Goal: Transaction & Acquisition: Purchase product/service

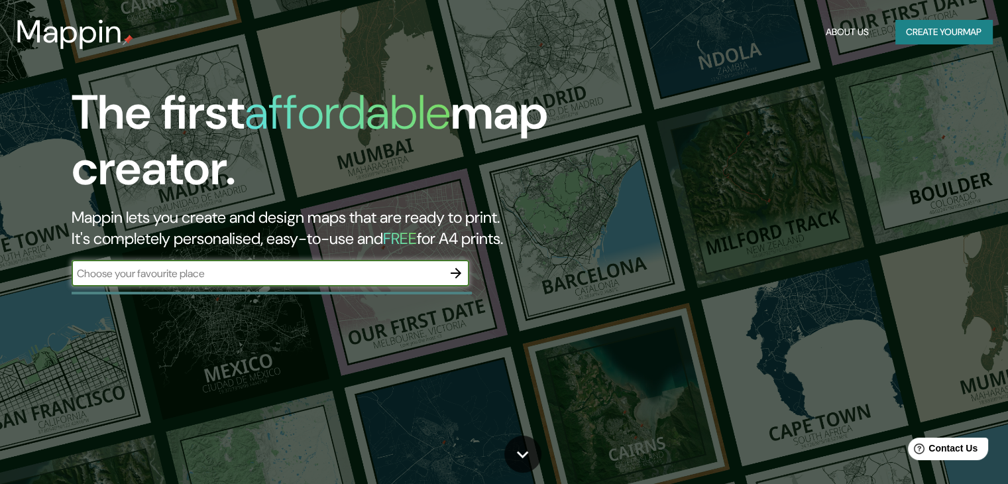
click at [232, 277] on input "text" at bounding box center [257, 273] width 371 height 15
click at [455, 276] on icon "button" at bounding box center [456, 273] width 16 height 16
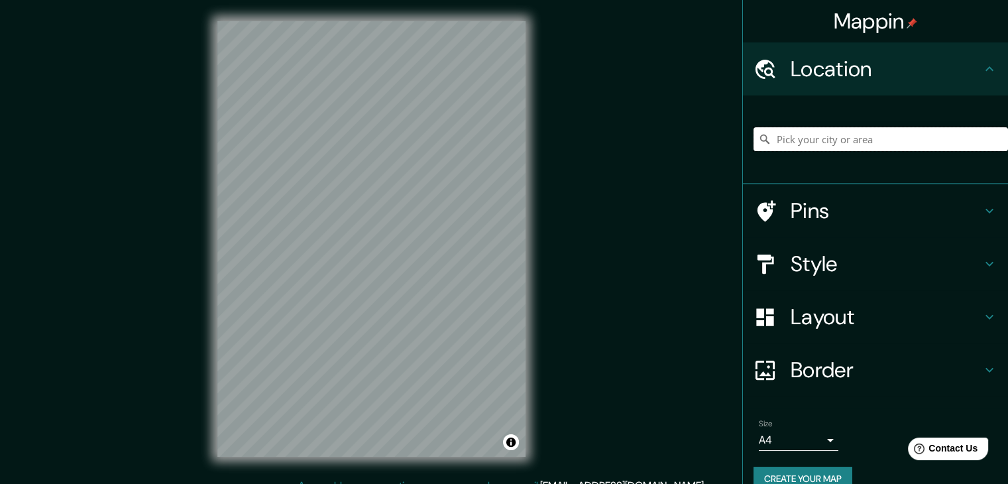
click at [814, 141] on input "Pick your city or area" at bounding box center [880, 139] width 254 height 24
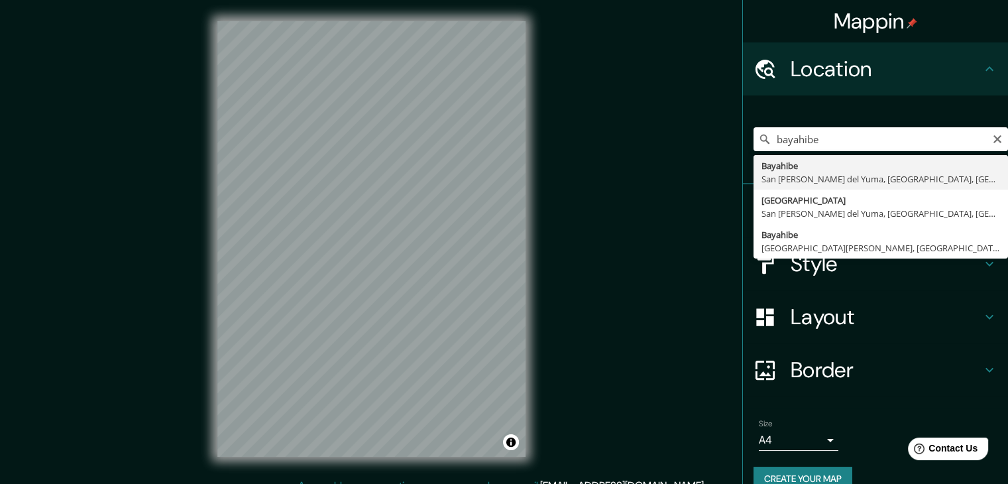
type input "Bayahibe, [GEOGRAPHIC_DATA][PERSON_NAME], [GEOGRAPHIC_DATA], [GEOGRAPHIC_DATA]"
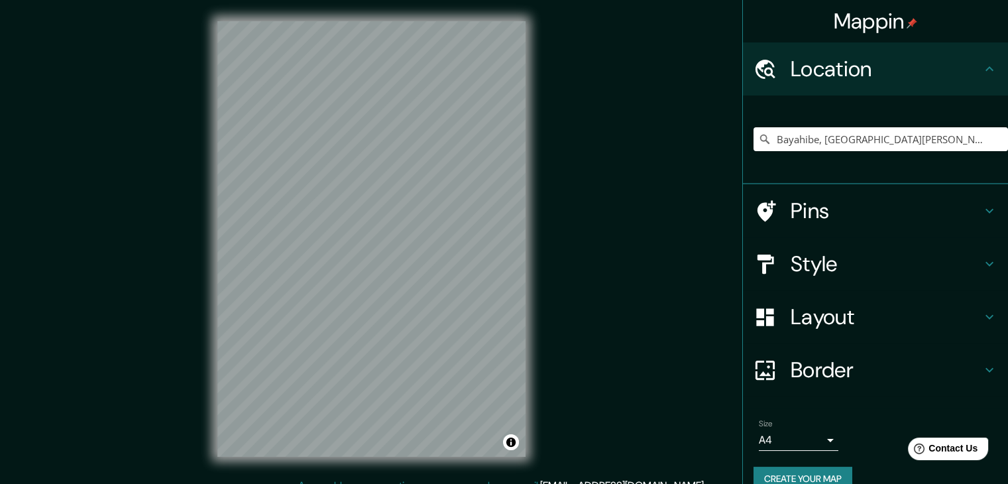
click at [847, 266] on h4 "Style" at bounding box center [885, 263] width 191 height 27
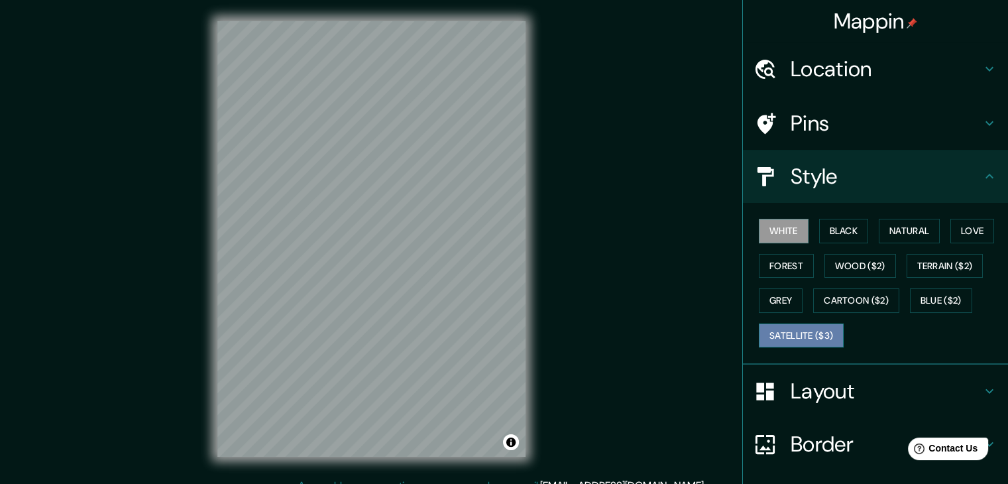
click at [802, 330] on button "Satellite ($3)" at bounding box center [801, 335] width 85 height 25
click at [549, 290] on div "Mappin Location Bayahibe, San Rafael del Yuma, La Altagracia, Dominican Republi…" at bounding box center [504, 249] width 1008 height 499
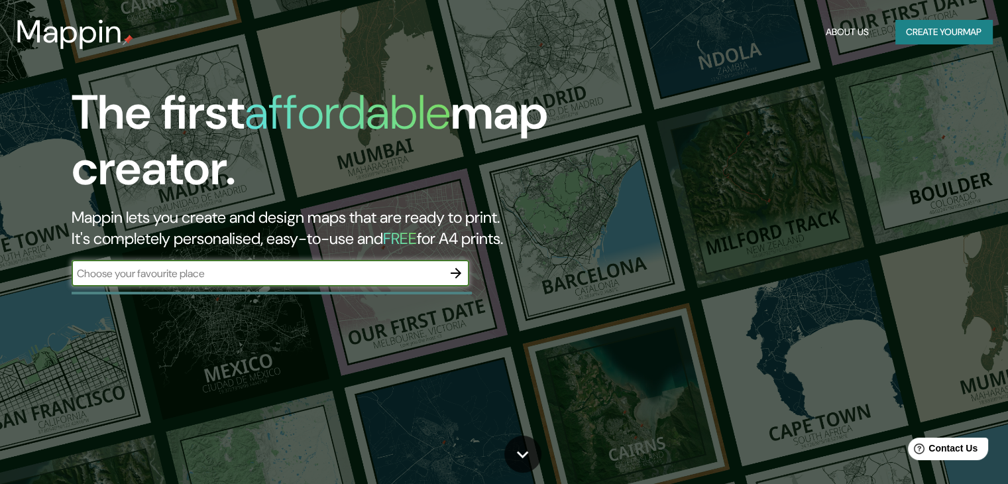
click at [299, 266] on input "text" at bounding box center [257, 273] width 371 height 15
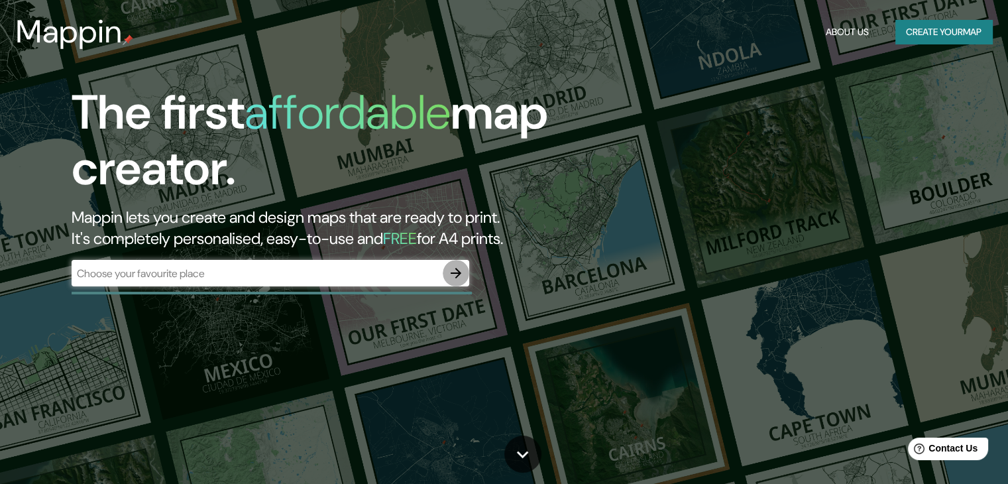
click at [458, 276] on icon "button" at bounding box center [456, 273] width 16 height 16
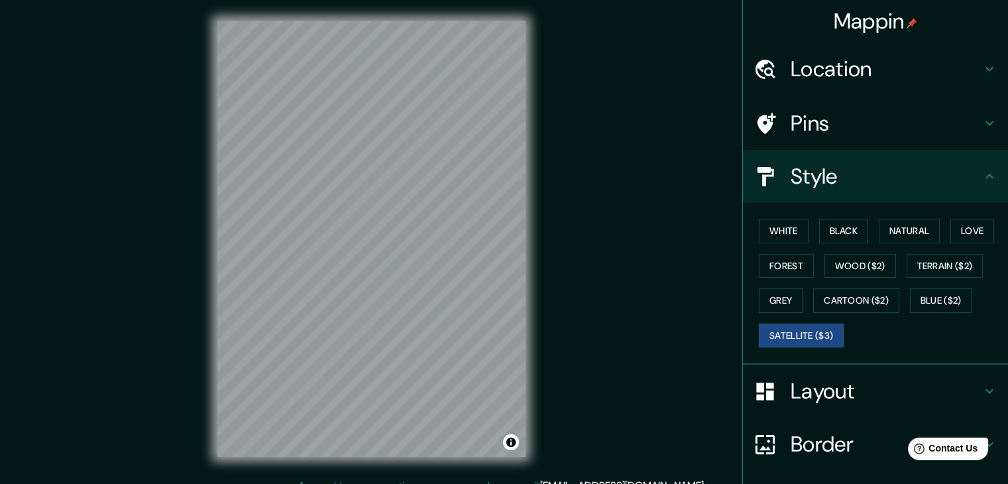
click at [917, 62] on h4 "Location" at bounding box center [885, 69] width 191 height 27
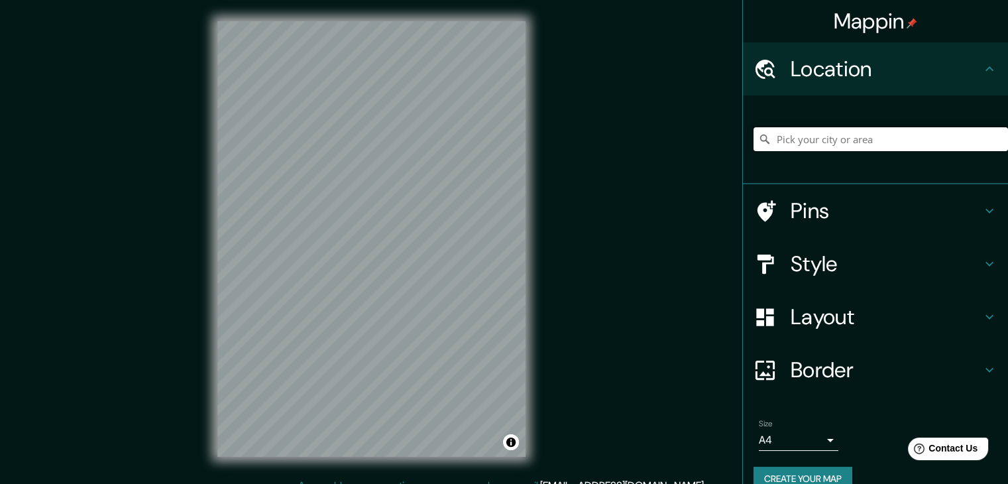
click at [877, 148] on input "Pick your city or area" at bounding box center [880, 139] width 254 height 24
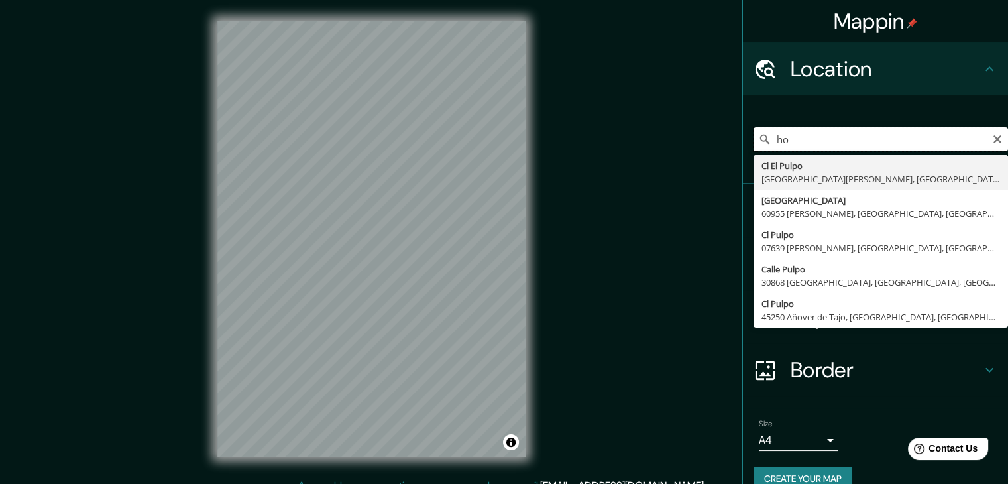
type input "h"
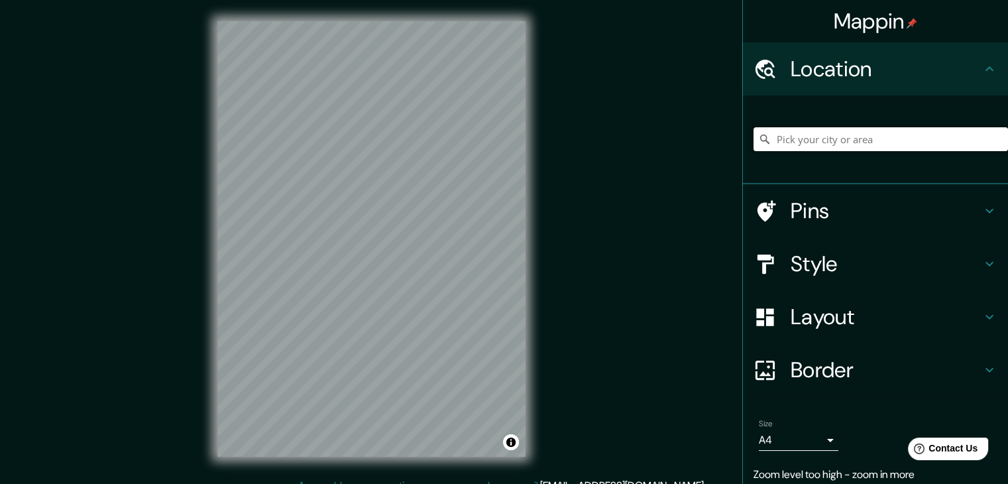
click at [805, 137] on input "Pick your city or area" at bounding box center [880, 139] width 254 height 24
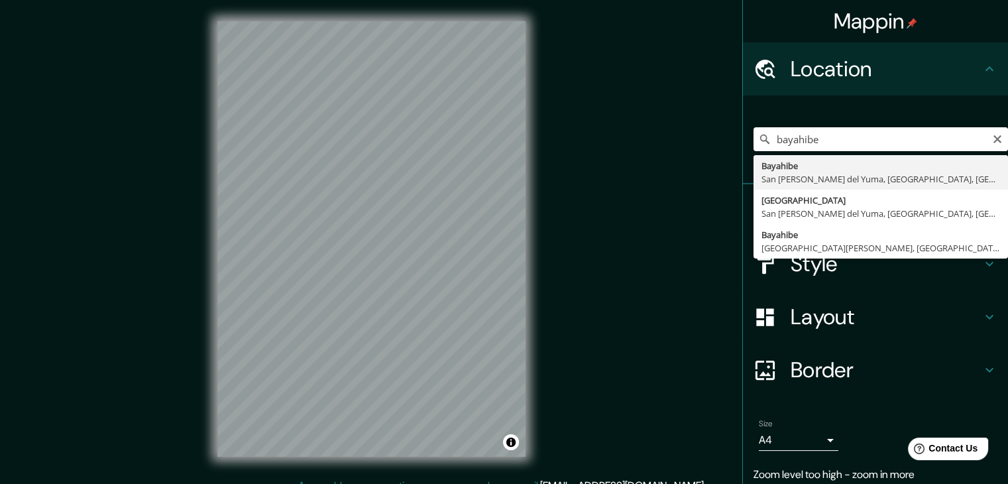
type input "Bayahibe, [GEOGRAPHIC_DATA][PERSON_NAME], [GEOGRAPHIC_DATA], [GEOGRAPHIC_DATA]"
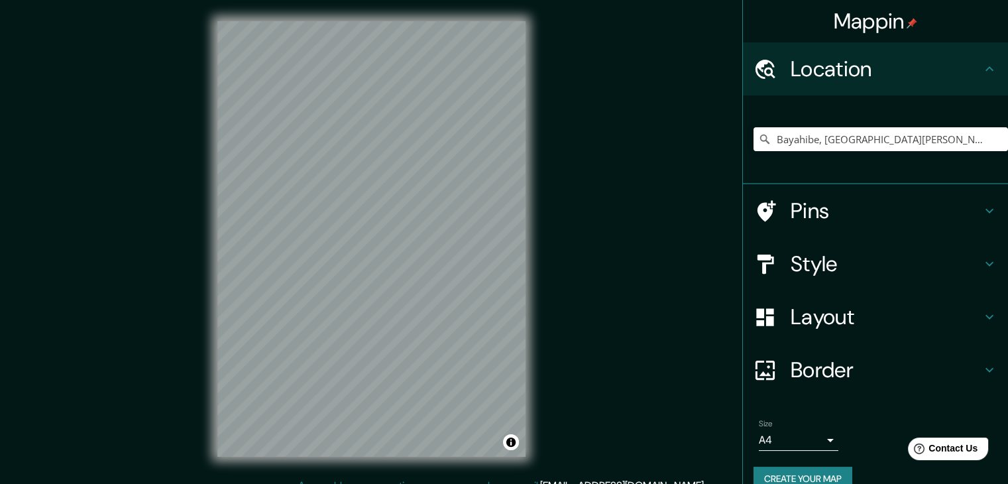
click at [528, 260] on div "© Mapbox © OpenStreetMap Improve this map © Maxar" at bounding box center [371, 239] width 350 height 478
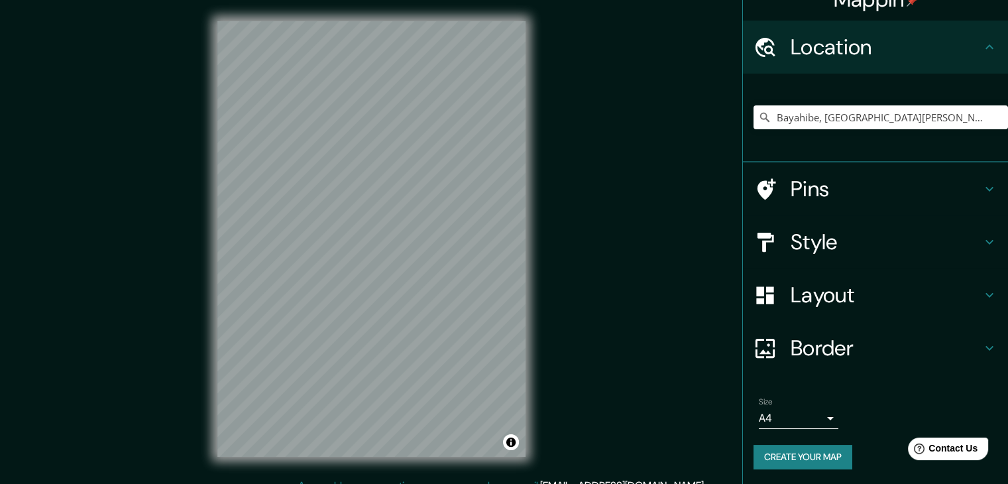
scroll to position [23, 0]
click at [201, 156] on div "© Mapbox © OpenStreetMap Improve this map © Maxar" at bounding box center [371, 239] width 350 height 478
click at [831, 109] on input "Bayahibe, [GEOGRAPHIC_DATA][PERSON_NAME], [GEOGRAPHIC_DATA], [GEOGRAPHIC_DATA]" at bounding box center [880, 117] width 254 height 24
click at [992, 115] on icon "Clear" at bounding box center [997, 116] width 11 height 11
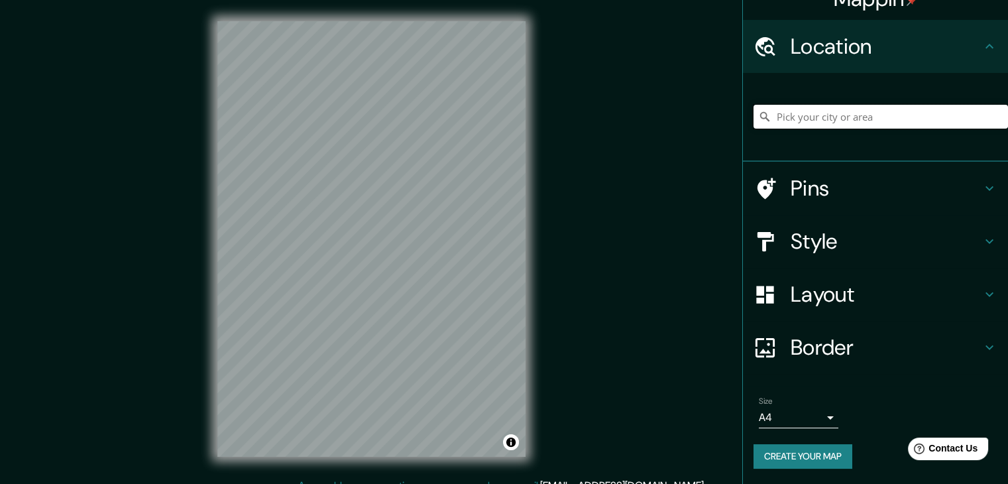
click at [848, 119] on input "Pick your city or area" at bounding box center [880, 117] width 254 height 24
click at [849, 119] on input "Pick your city or area" at bounding box center [880, 117] width 254 height 24
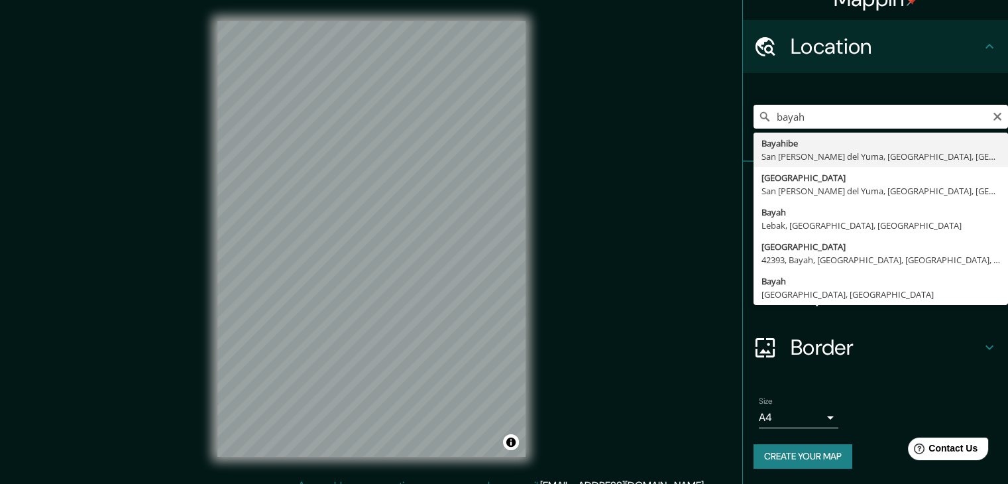
type input "Bayahibe, [GEOGRAPHIC_DATA][PERSON_NAME], [GEOGRAPHIC_DATA], [GEOGRAPHIC_DATA]"
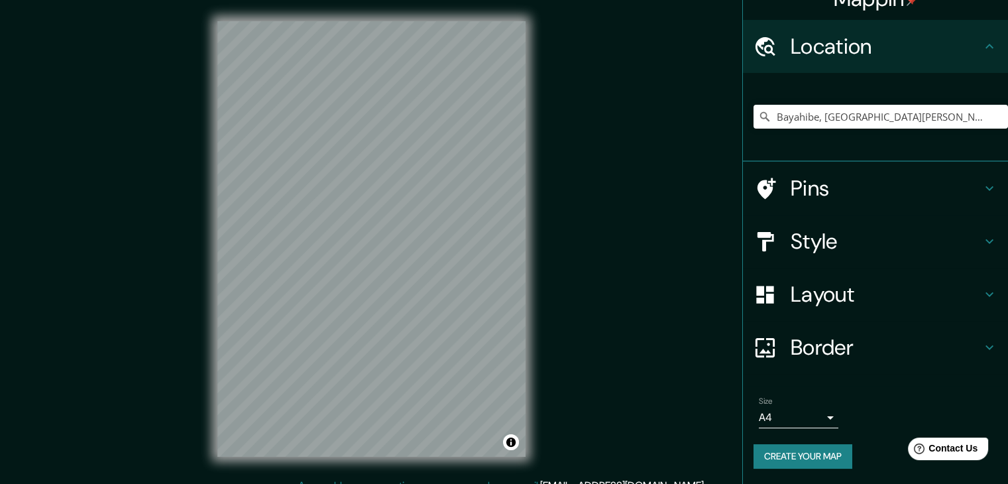
click at [848, 242] on h4 "Style" at bounding box center [885, 241] width 191 height 27
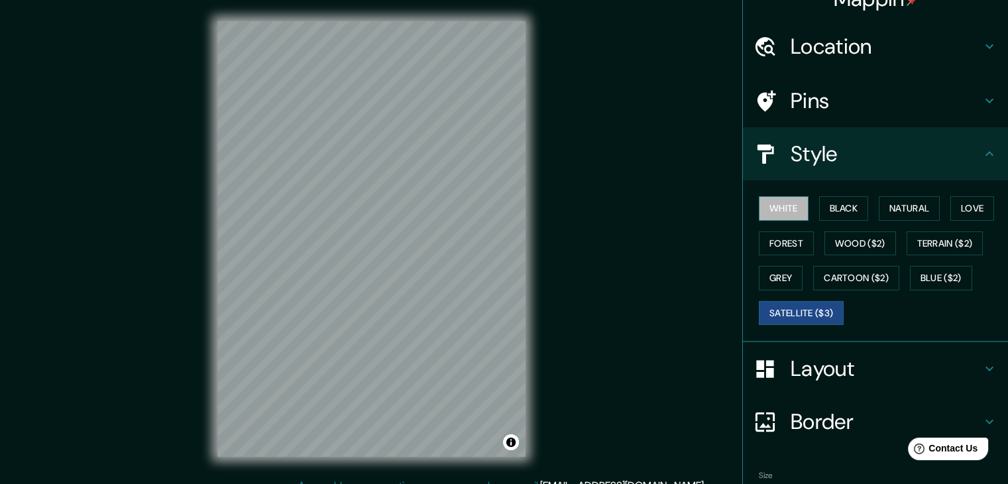
click at [790, 207] on button "White" at bounding box center [784, 208] width 50 height 25
click at [898, 150] on h4 "Style" at bounding box center [885, 153] width 191 height 27
click at [800, 316] on button "Satellite ($3)" at bounding box center [801, 313] width 85 height 25
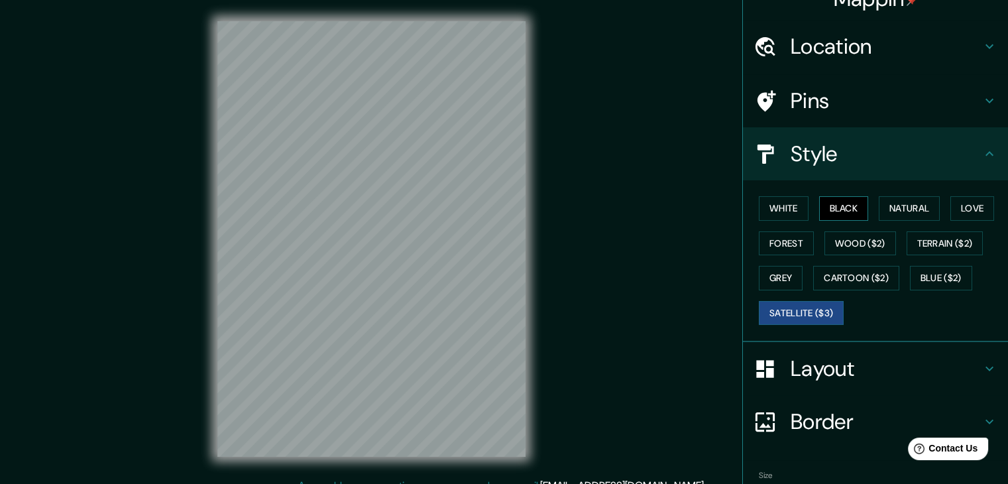
click at [833, 209] on button "Black" at bounding box center [844, 208] width 50 height 25
click at [898, 206] on button "Natural" at bounding box center [909, 208] width 61 height 25
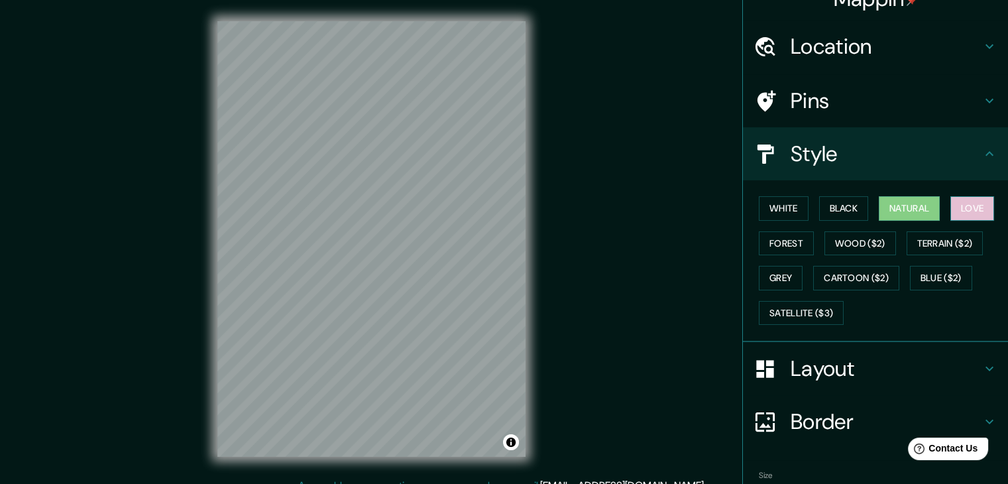
click at [969, 202] on button "Love" at bounding box center [972, 208] width 44 height 25
click at [795, 244] on button "Forest" at bounding box center [786, 243] width 55 height 25
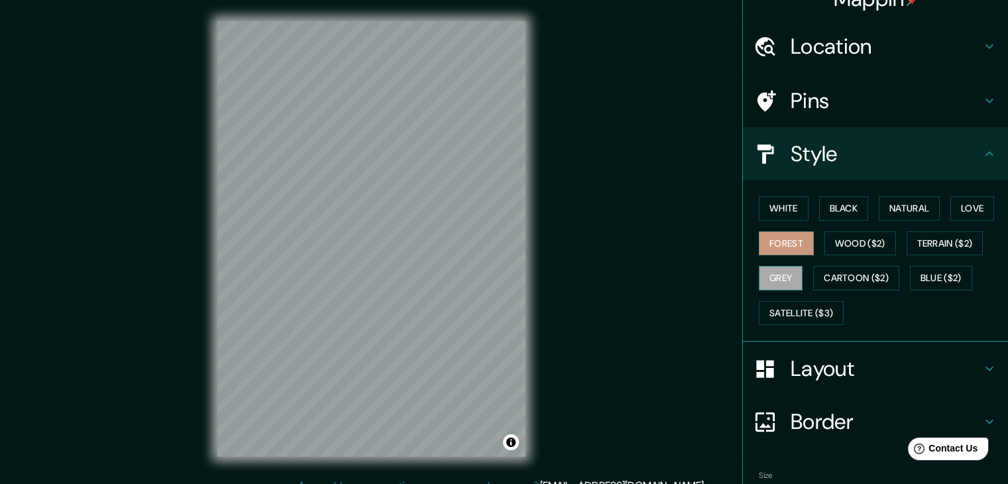
click at [784, 279] on button "Grey" at bounding box center [781, 278] width 44 height 25
click at [947, 274] on button "Blue ($2)" at bounding box center [941, 278] width 62 height 25
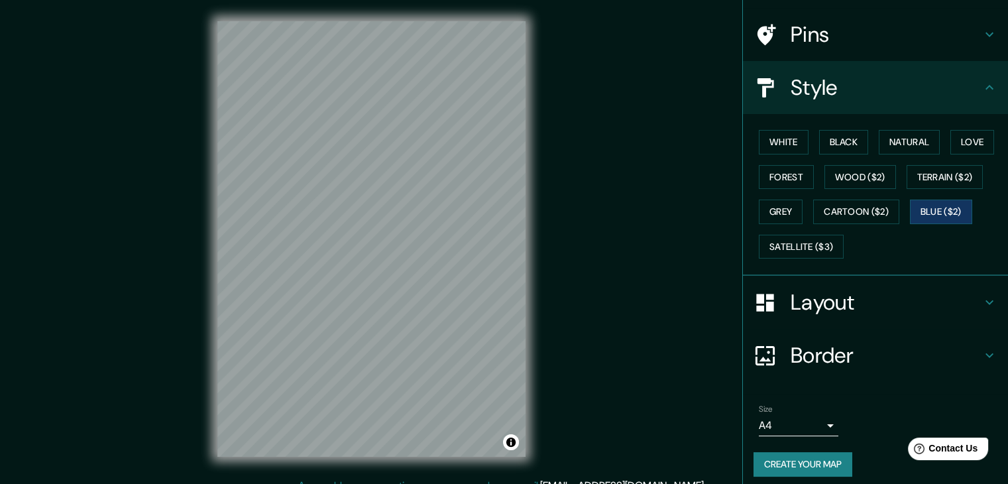
scroll to position [95, 0]
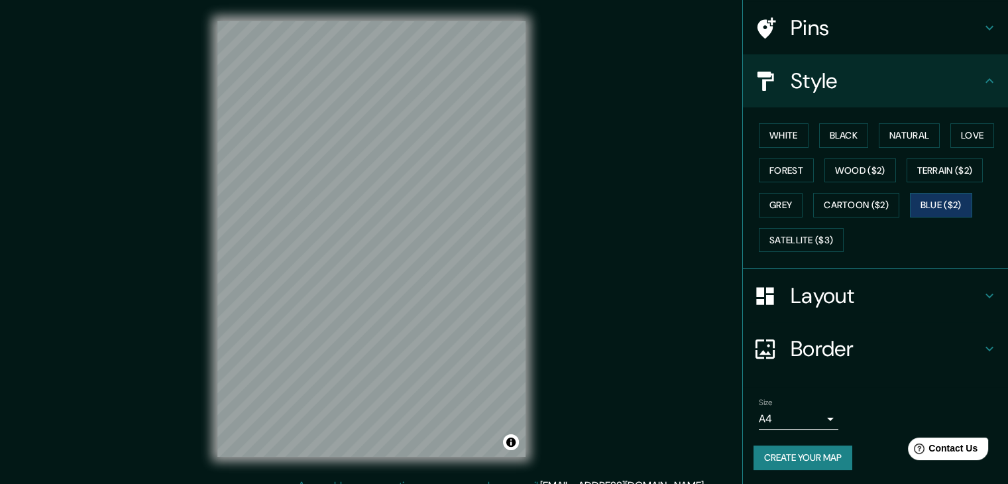
click at [790, 457] on button "Create your map" at bounding box center [802, 457] width 99 height 25
